Goal: Information Seeking & Learning: Find specific fact

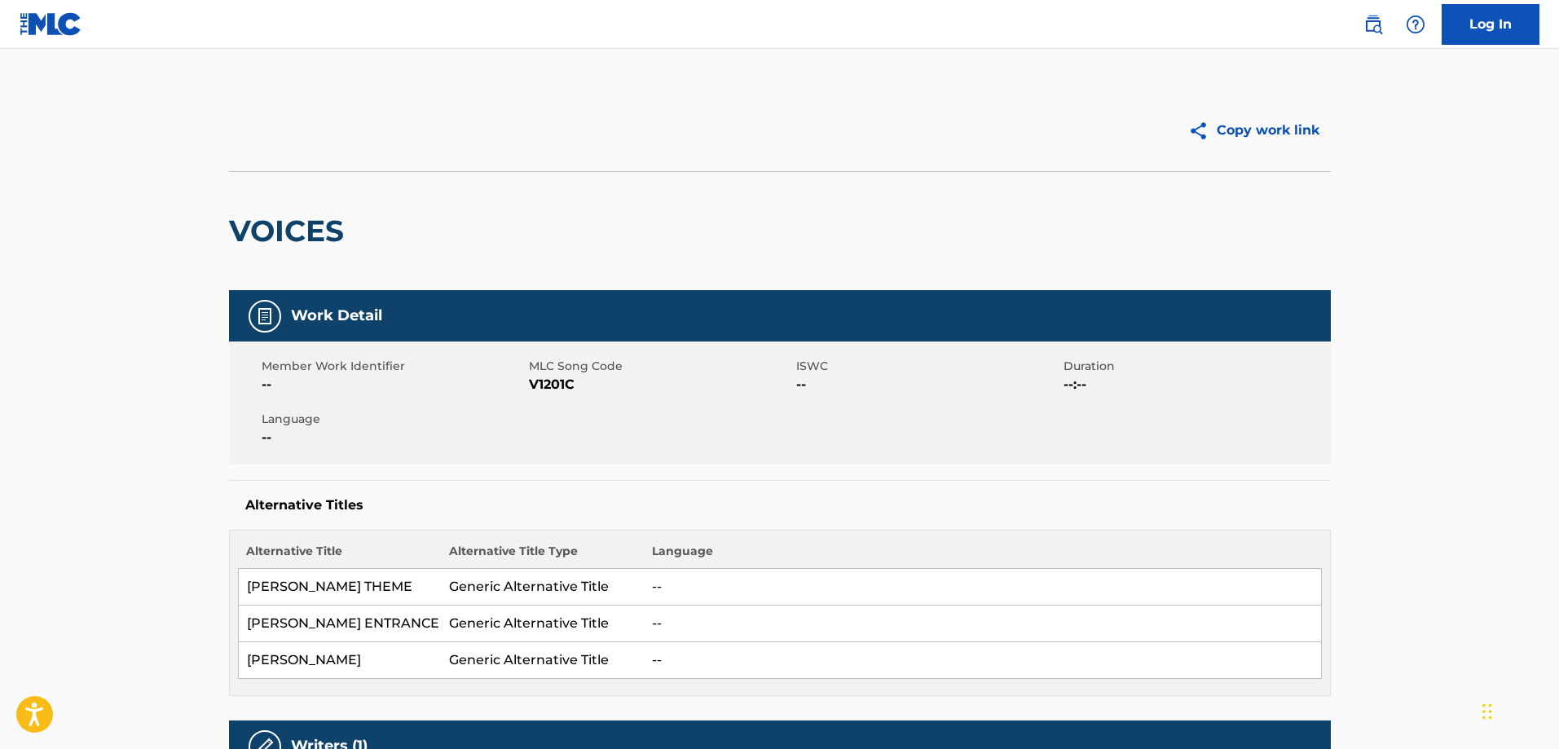
click at [1372, 26] on img at bounding box center [1373, 25] width 20 height 20
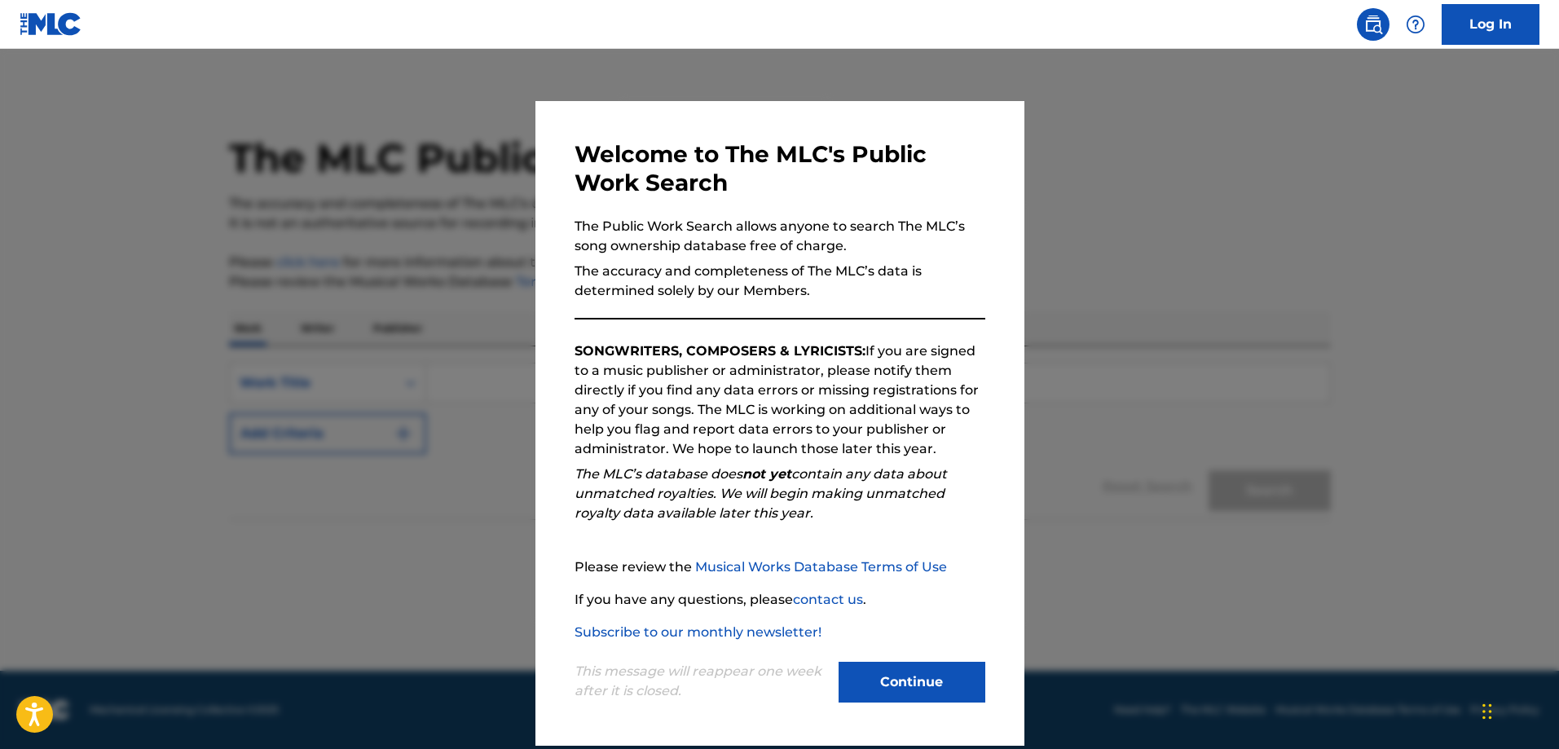
click at [915, 687] on button "Continue" at bounding box center [912, 682] width 147 height 41
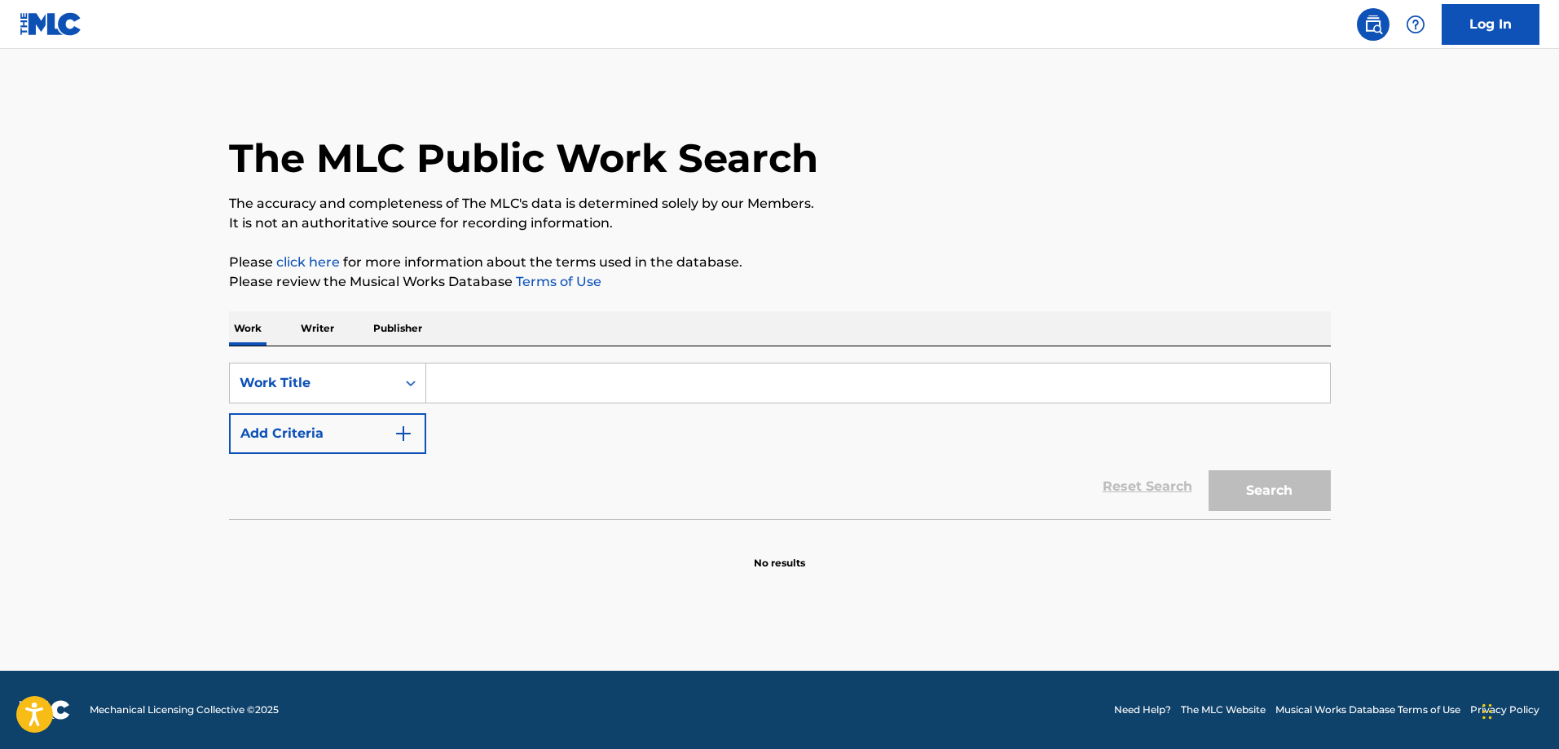
click at [474, 387] on input "Search Form" at bounding box center [878, 382] width 904 height 39
paste input "Take My Hand"
paste input "Precious Lord"
type input "Take My Hand (Precious Lord)"
click at [346, 429] on button "Add Criteria" at bounding box center [327, 433] width 197 height 41
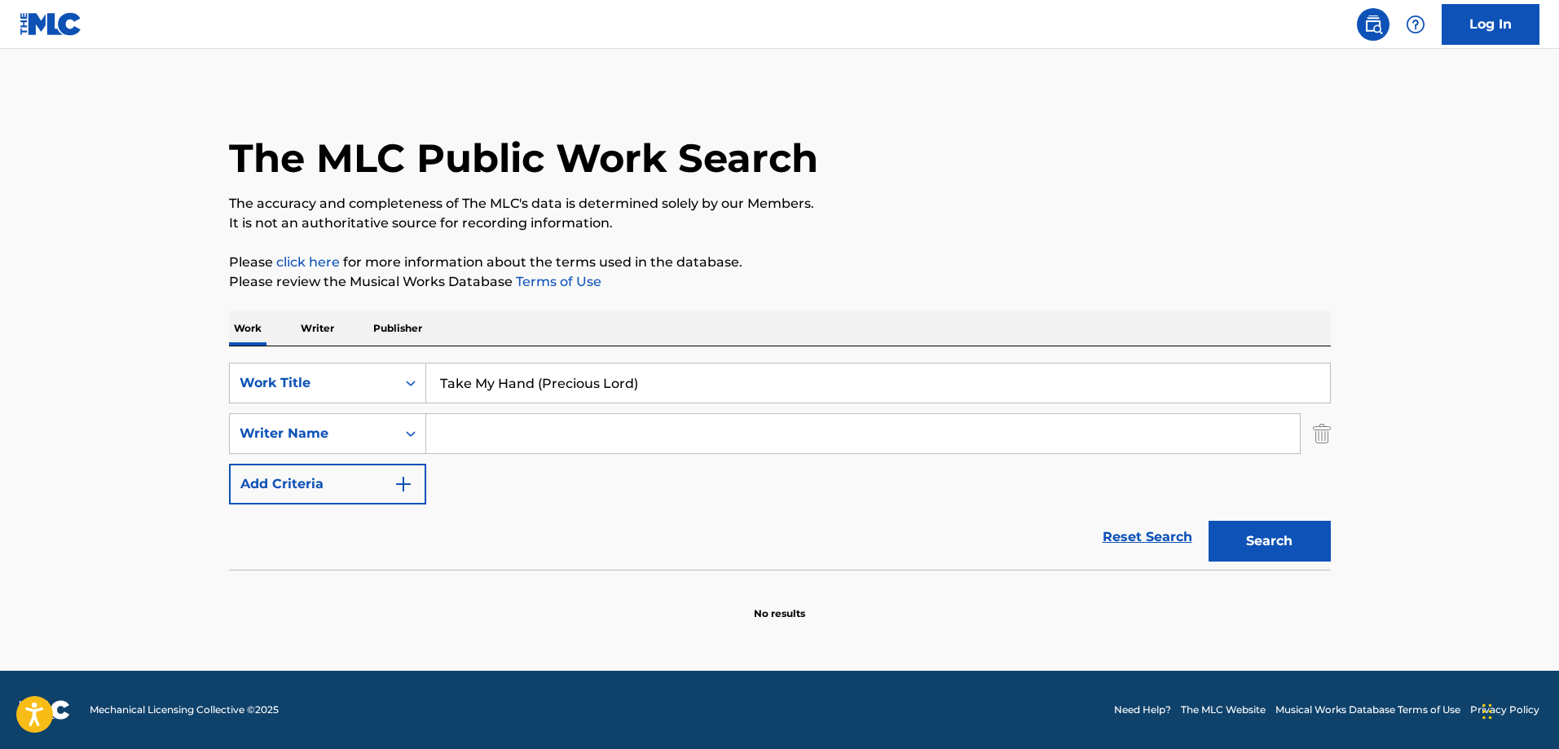
click at [614, 440] on input "Search Form" at bounding box center [863, 433] width 874 height 39
paste input "[PERSON_NAME] LINK"
type input "[PERSON_NAME] LINK"
click at [1297, 557] on button "Search" at bounding box center [1270, 541] width 122 height 41
drag, startPoint x: 670, startPoint y: 369, endPoint x: 539, endPoint y: 396, distance: 133.9
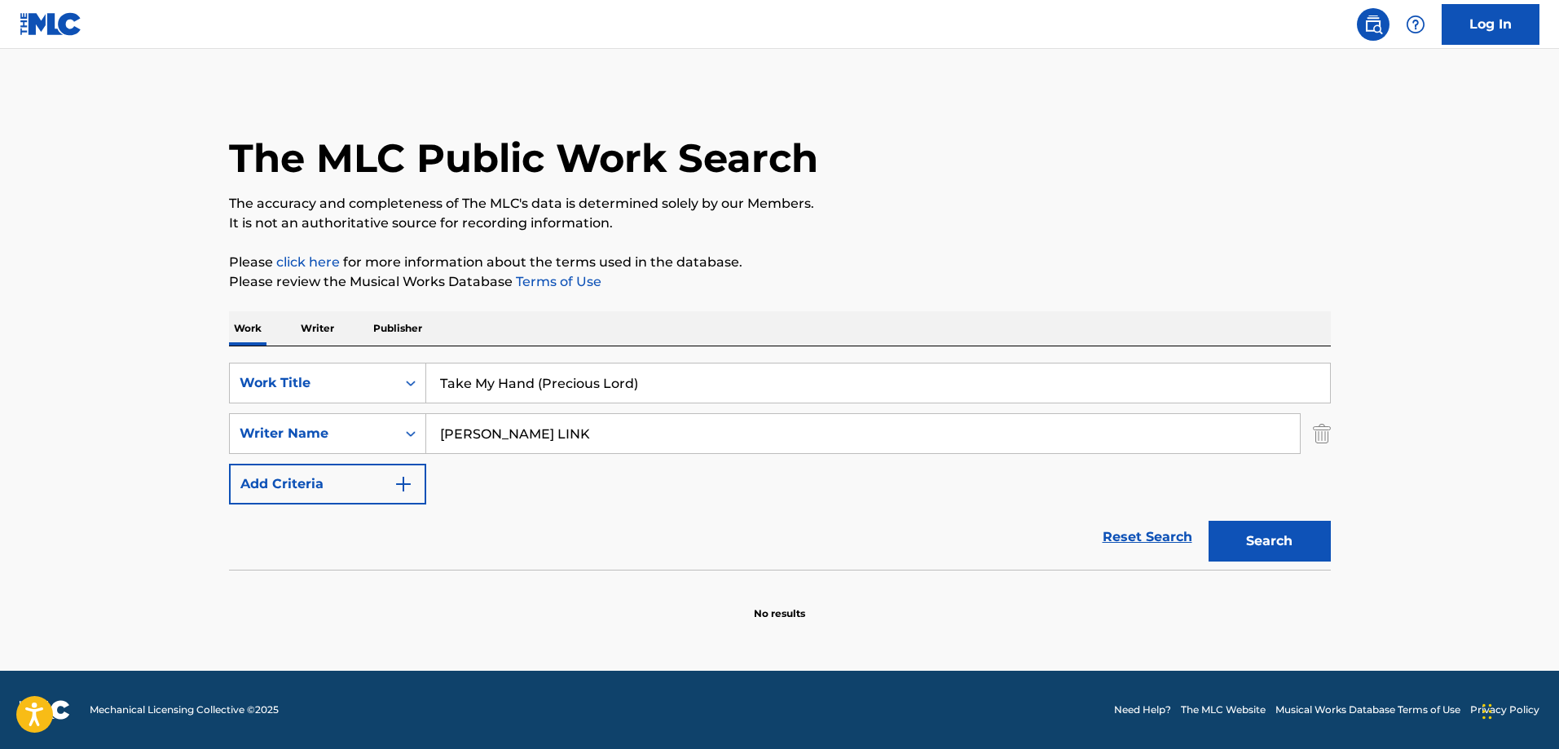
click at [539, 396] on input "Take My Hand (Precious Lord)" at bounding box center [878, 382] width 904 height 39
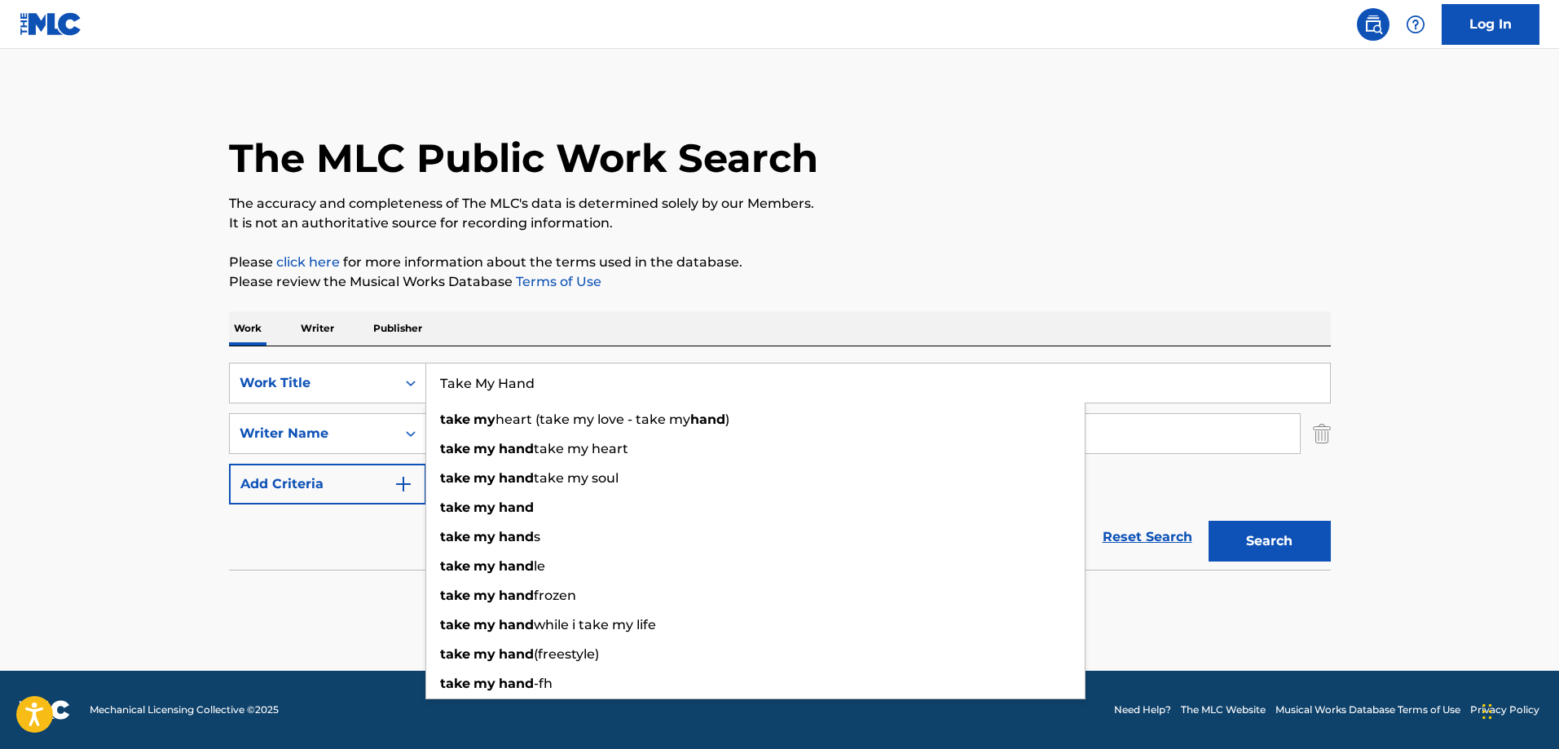
type input "Take My Hand"
click at [1255, 537] on button "Search" at bounding box center [1270, 541] width 122 height 41
